Goal: Transaction & Acquisition: Purchase product/service

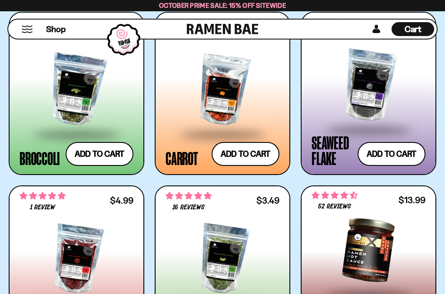
scroll to position [1921, 0]
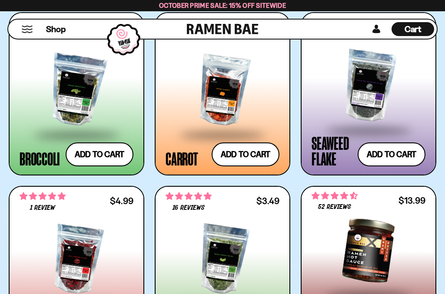
click at [118, 125] on span at bounding box center [76, 135] width 106 height 30
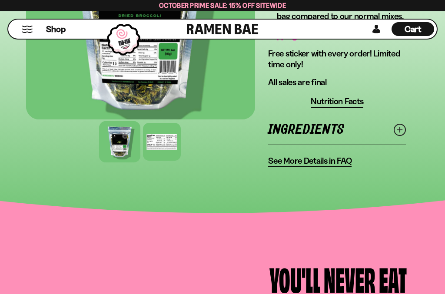
scroll to position [477, 0]
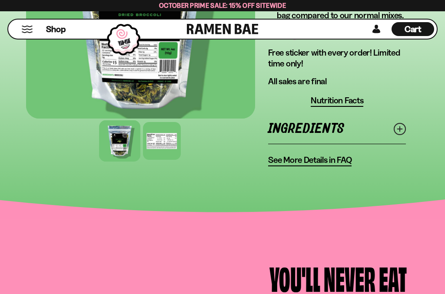
click at [399, 134] on icon at bounding box center [400, 129] width 12 height 12
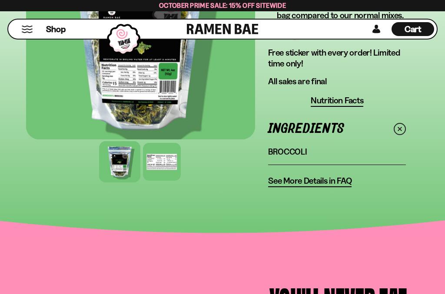
click at [169, 102] on div at bounding box center [140, 45] width 229 height 189
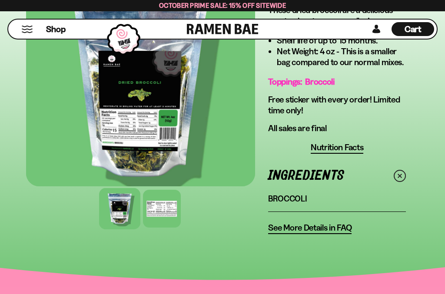
scroll to position [431, 0]
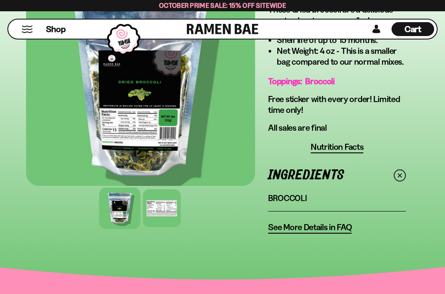
click at [164, 212] on div at bounding box center [162, 209] width 38 height 38
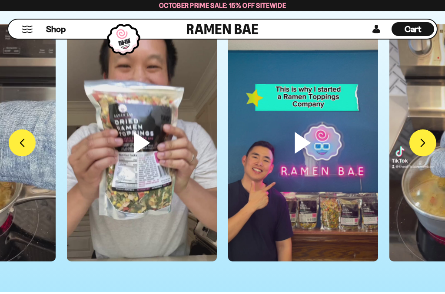
scroll to position [2121, 0]
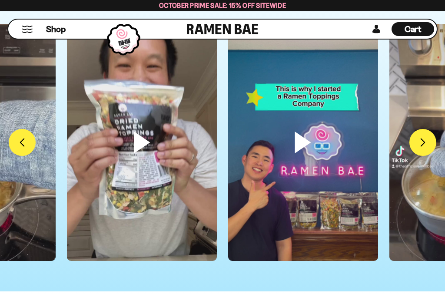
click at [423, 144] on button "FADCB6FD-DFAB-4417-9F21-029242090B77" at bounding box center [423, 142] width 27 height 27
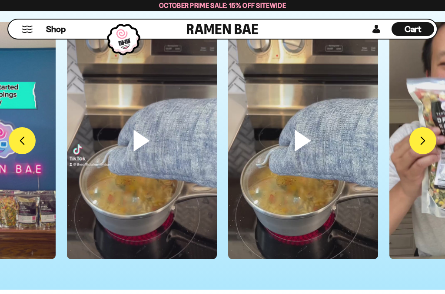
scroll to position [2121, 0]
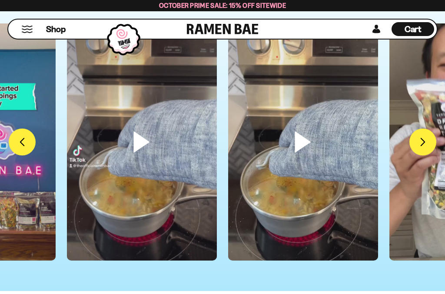
click at [424, 144] on button "FADCB6FD-DFAB-4417-9F21-029242090B77" at bounding box center [423, 142] width 27 height 27
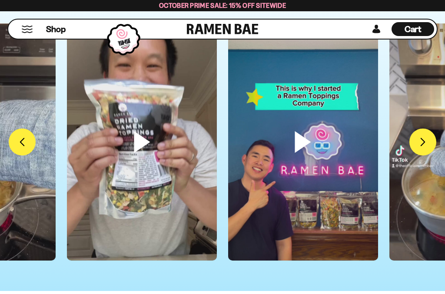
click at [425, 145] on button "FADCB6FD-DFAB-4417-9F21-029242090B77" at bounding box center [423, 142] width 27 height 27
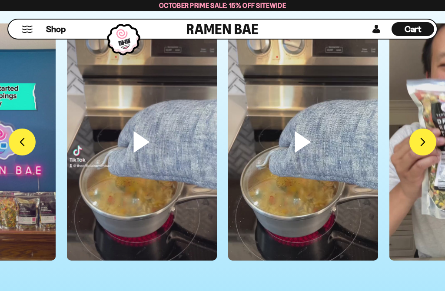
click at [421, 143] on button "FADCB6FD-DFAB-4417-9F21-029242090B77" at bounding box center [423, 142] width 27 height 27
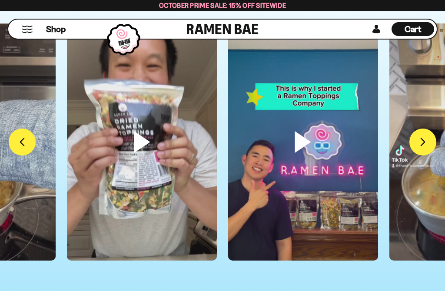
click at [419, 147] on button "FADCB6FD-DFAB-4417-9F21-029242090B77" at bounding box center [423, 142] width 27 height 27
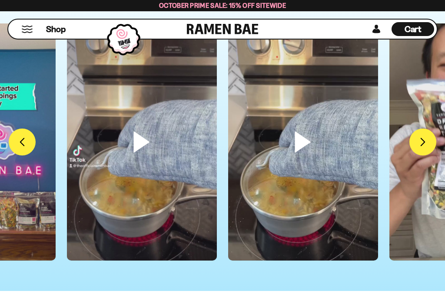
click at [57, 33] on span "Shop" at bounding box center [56, 29] width 20 height 12
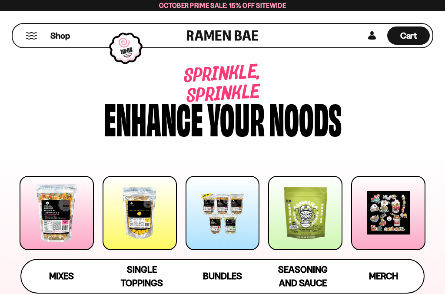
click at [153, 246] on div at bounding box center [140, 213] width 74 height 74
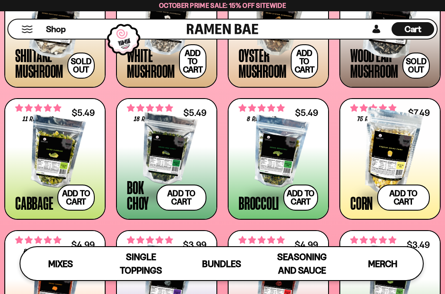
scroll to position [980, 0]
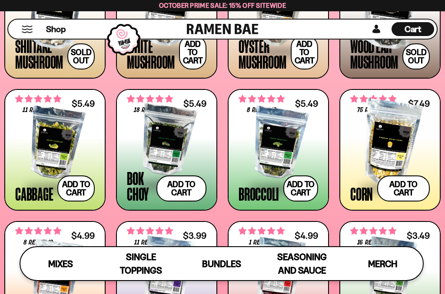
click at [299, 190] on button "Add to cart Add ― Regular price $5.49 Regular price Sale price $5.49 Unit price…" at bounding box center [301, 189] width 35 height 26
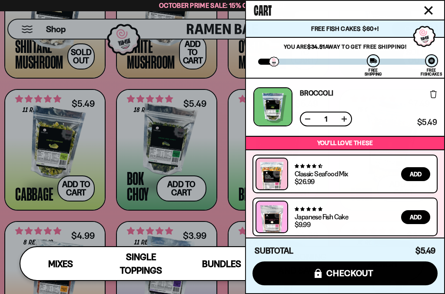
click at [426, 8] on icon "Close cart" at bounding box center [429, 11] width 8 height 8
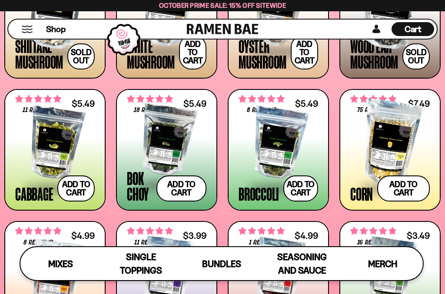
click at [440, 234] on div "**********" at bounding box center [391, 282] width 100 height 120
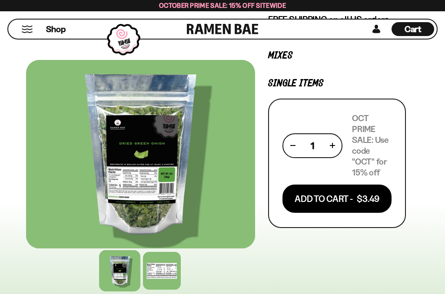
scroll to position [151, 0]
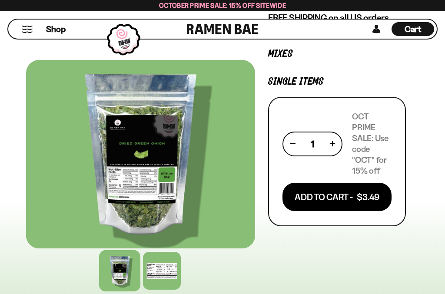
click at [341, 205] on button "Add To Cart - $3.49" at bounding box center [337, 197] width 109 height 28
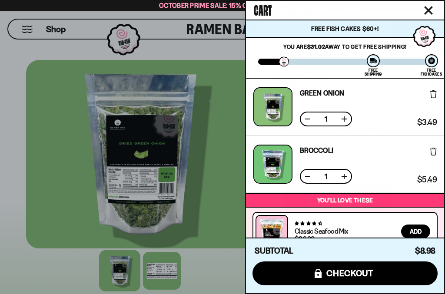
click at [349, 278] on span "checkout" at bounding box center [350, 274] width 47 height 10
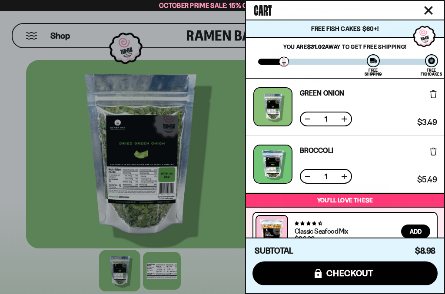
scroll to position [0, 0]
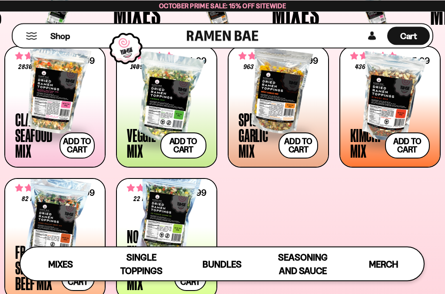
scroll to position [300, 0]
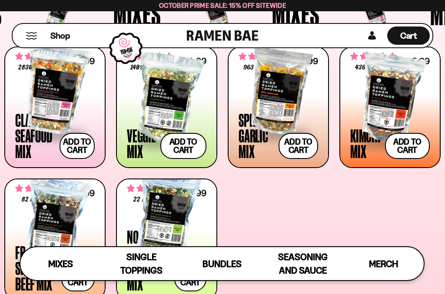
click at [408, 38] on span "Cart" at bounding box center [409, 35] width 17 height 10
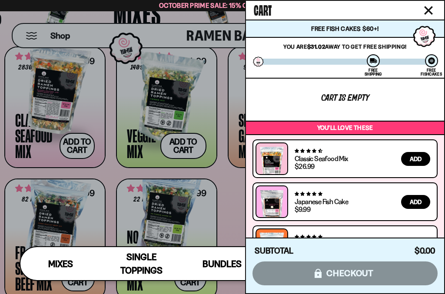
scroll to position [3, 0]
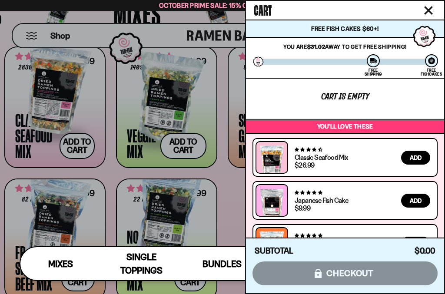
click at [425, 14] on icon "Close cart" at bounding box center [429, 10] width 9 height 9
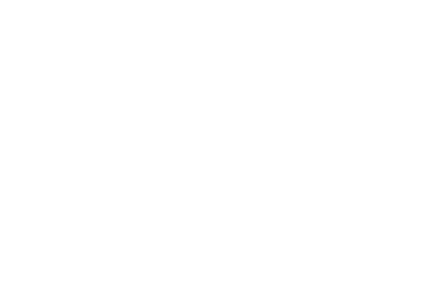
scroll to position [554, 0]
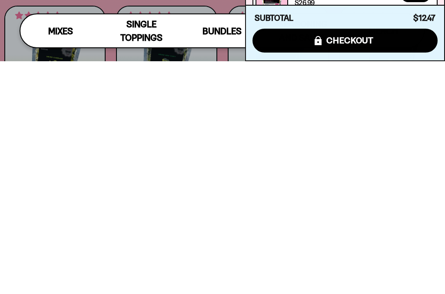
click at [413, 262] on button "icons8-lock checkout" at bounding box center [345, 274] width 185 height 24
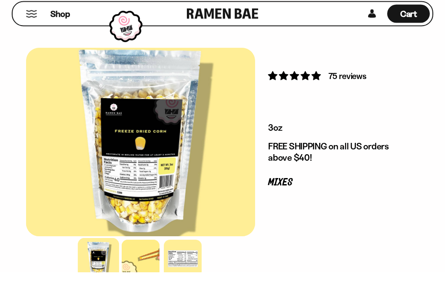
scroll to position [45, 0]
